Goal: Transaction & Acquisition: Obtain resource

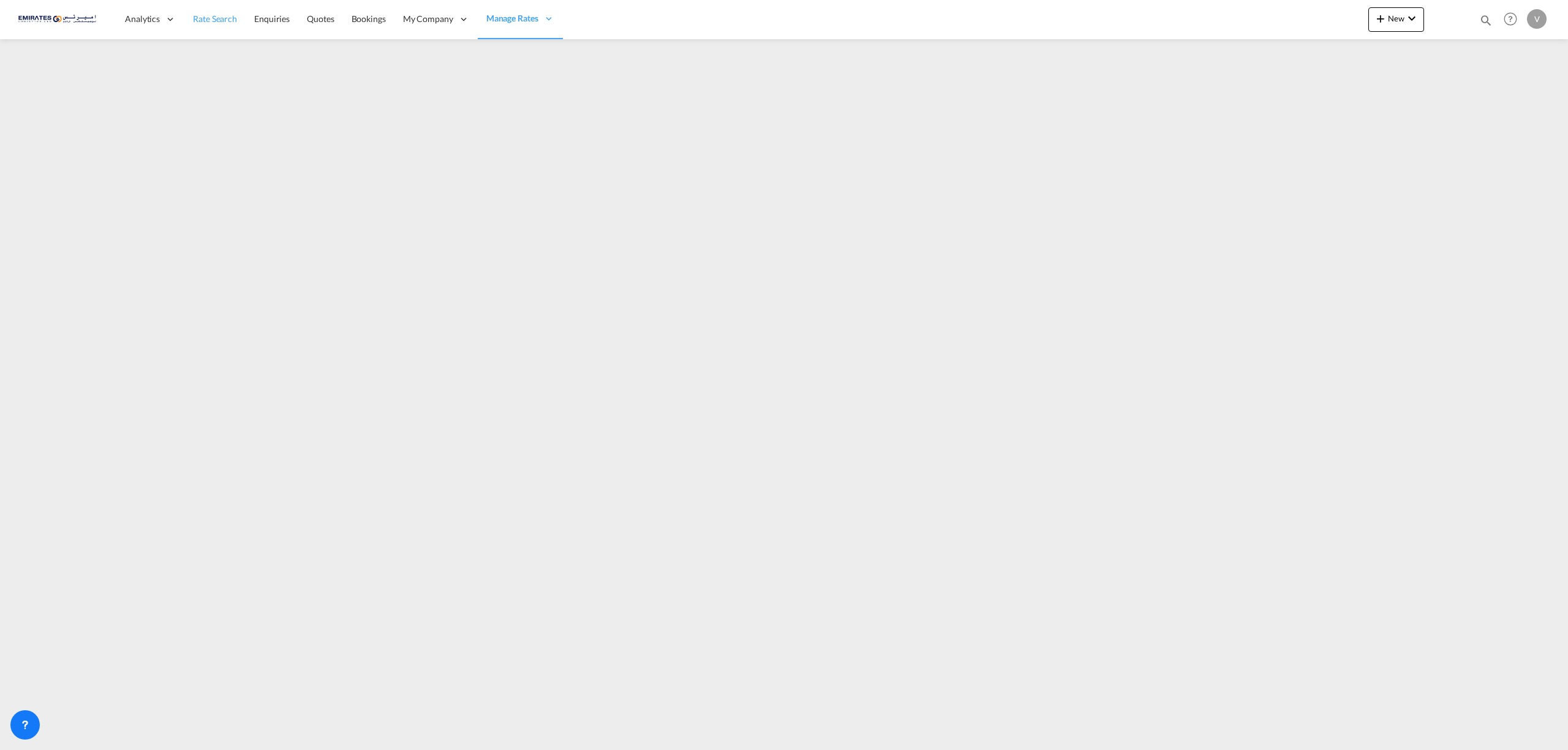
click at [205, 30] on link "Rate Search" at bounding box center [215, 19] width 61 height 40
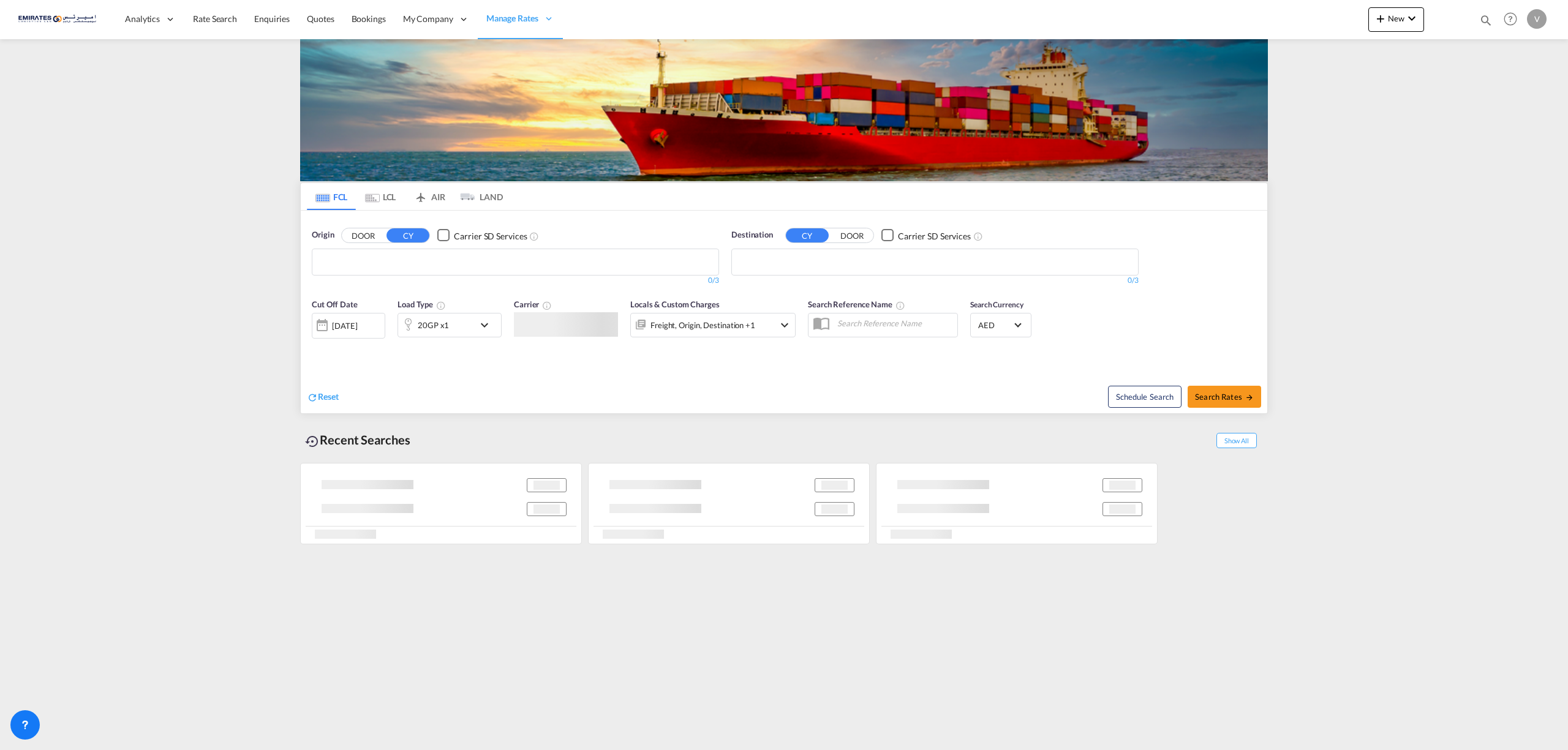
type input "[EMAIL_ADDRESS][DOMAIN_NAME]"
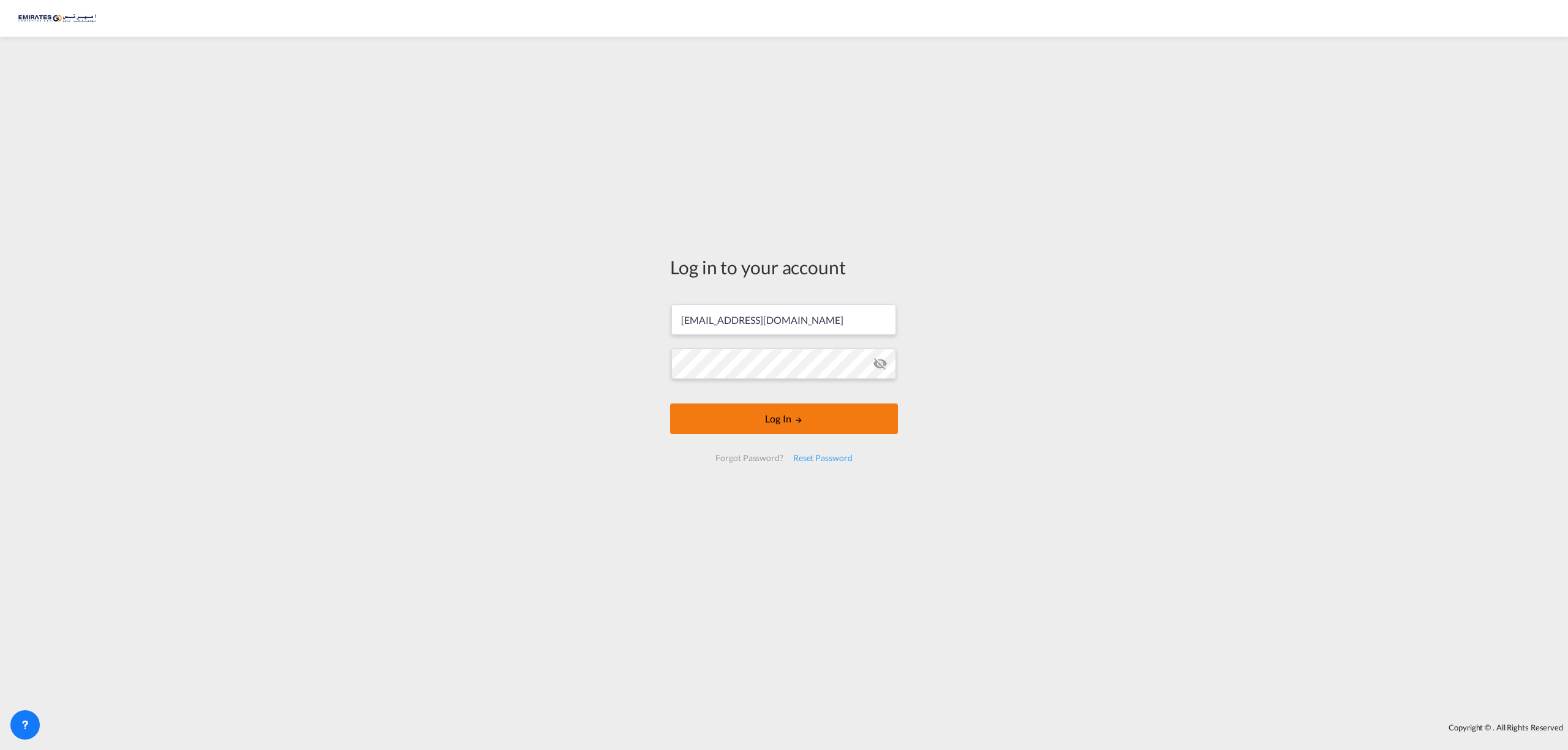
click at [813, 420] on button "Log In" at bounding box center [784, 419] width 228 height 31
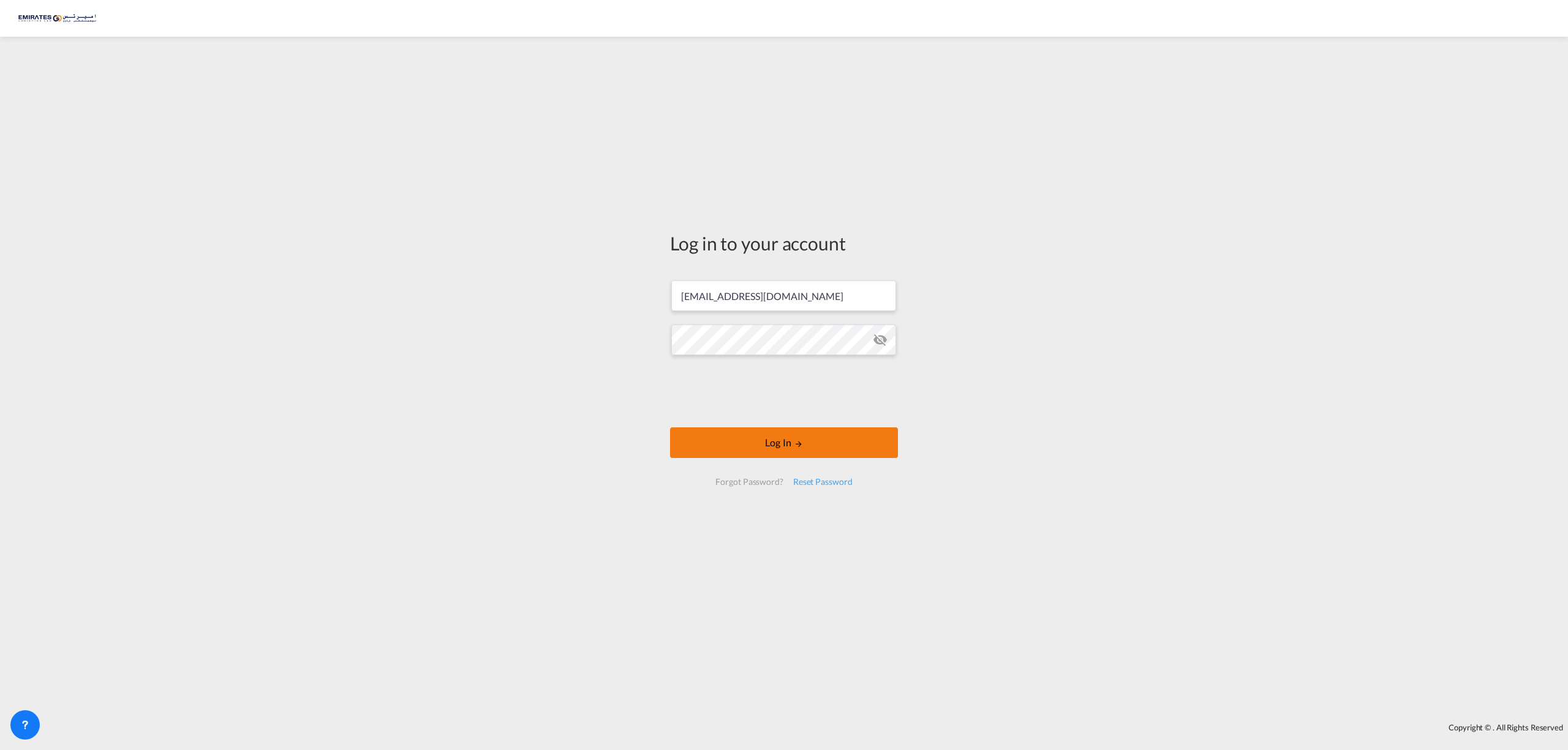
click at [797, 440] on md-icon "LOGIN" at bounding box center [798, 444] width 8 height 8
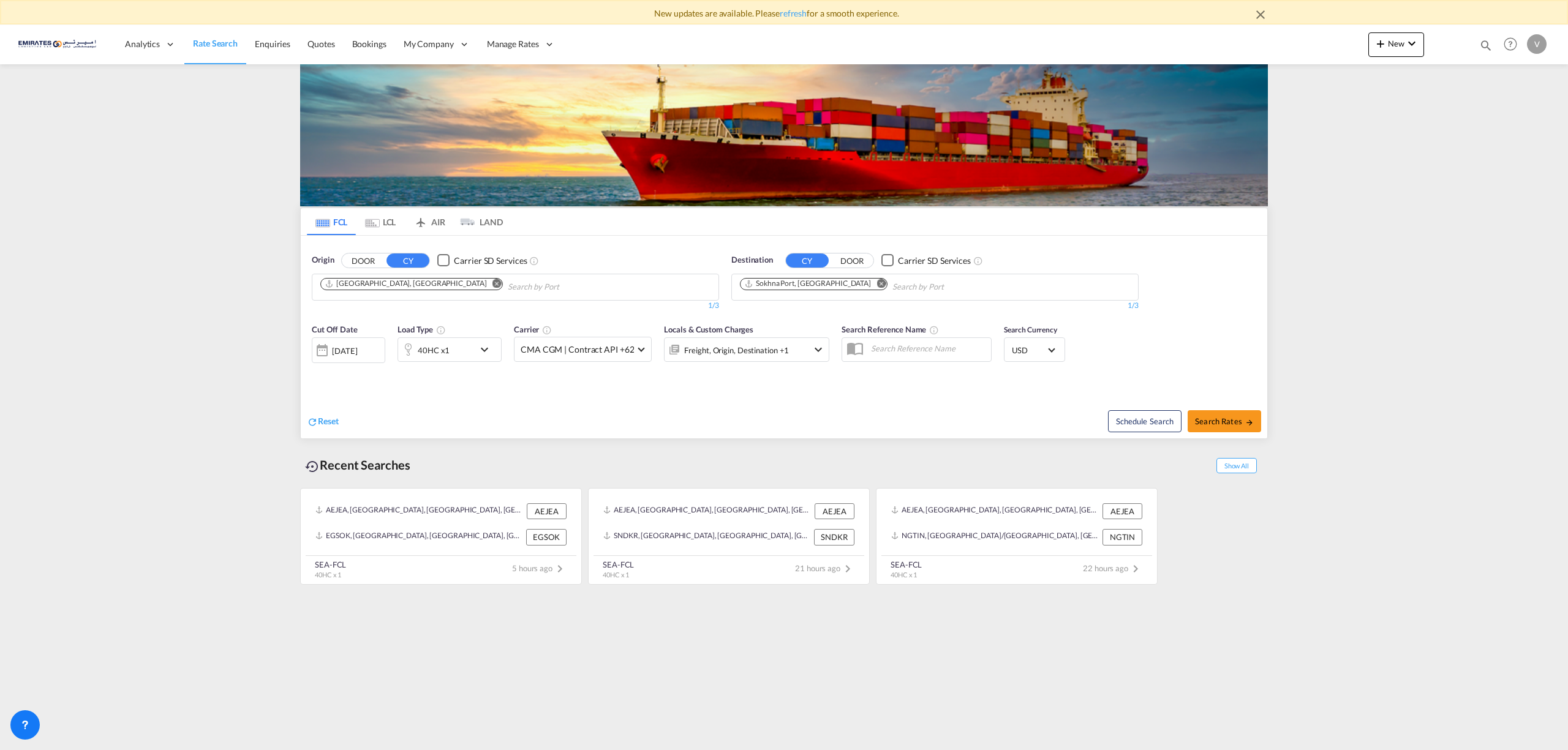
click at [877, 283] on md-icon "Remove" at bounding box center [881, 283] width 9 height 9
type input "[PERSON_NAME]"
click at [780, 312] on div "[PERSON_NAME] r [GEOGRAPHIC_DATA] [GEOGRAPHIC_DATA]" at bounding box center [836, 315] width 233 height 37
drag, startPoint x: 1217, startPoint y: 410, endPoint x: 1220, endPoint y: 426, distance: 16.3
click at [1220, 426] on span "Search Rates" at bounding box center [1225, 421] width 59 height 10
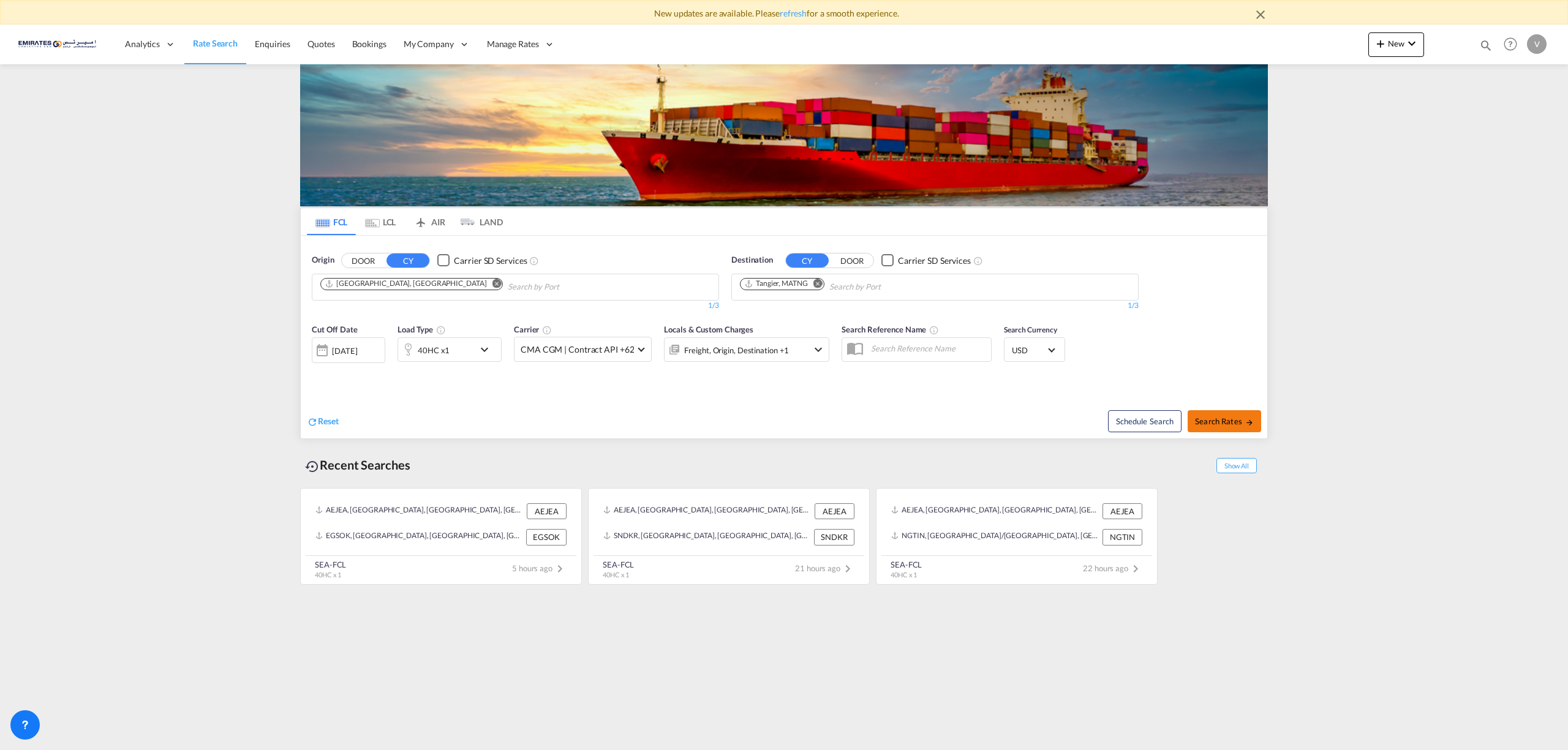
type input "AEJEA to MATNG / [DATE]"
